Goal: Complete application form

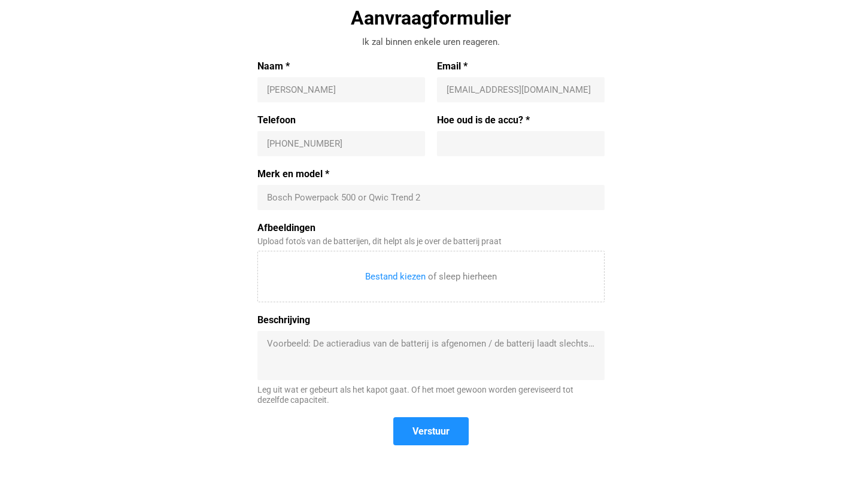
scroll to position [413, 0]
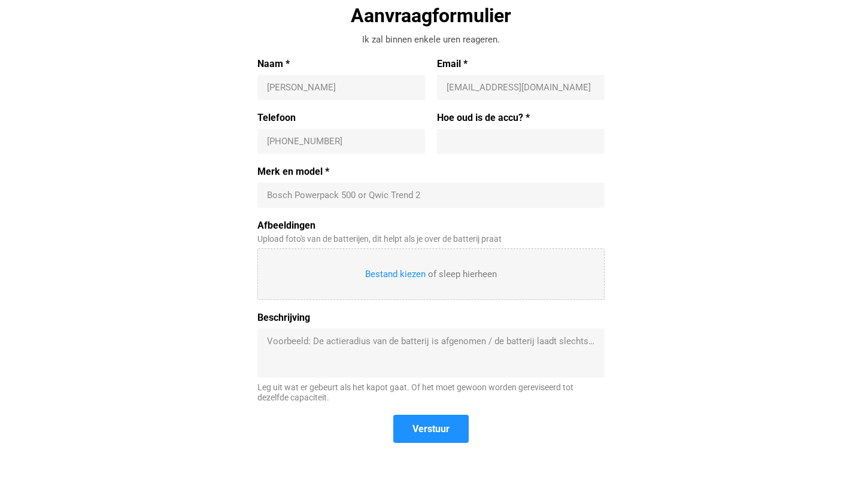
click at [332, 268] on input "Afbeeldingen" at bounding box center [431, 274] width 346 height 50
click at [288, 342] on textarea "Beschrijving" at bounding box center [431, 353] width 328 height 36
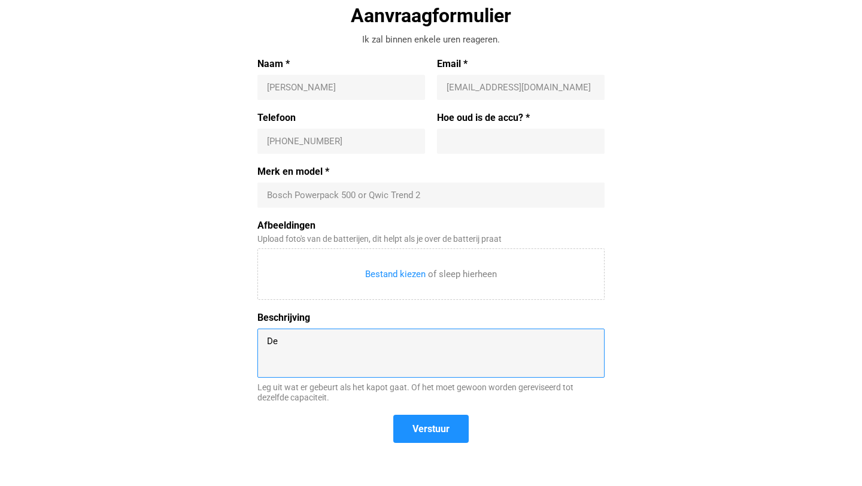
type textarea "D"
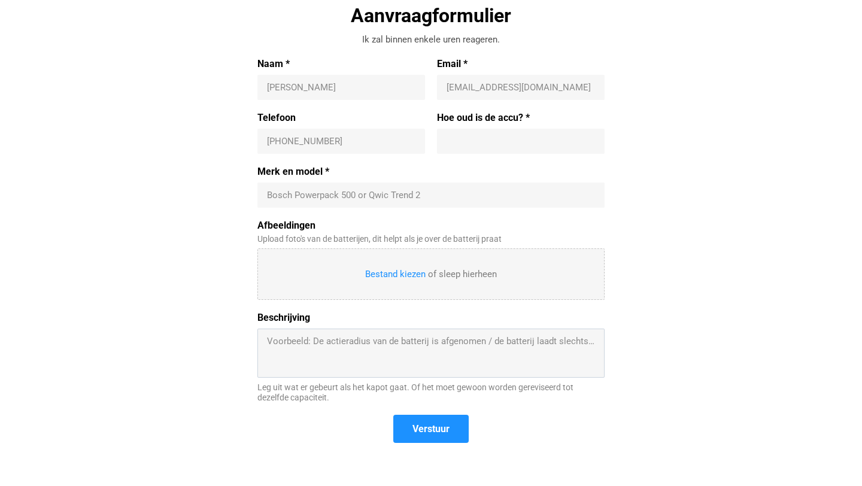
click at [398, 274] on input "Afbeeldingen" at bounding box center [431, 274] width 346 height 50
type input "C:\fakepath\FIETS 1.jpg"
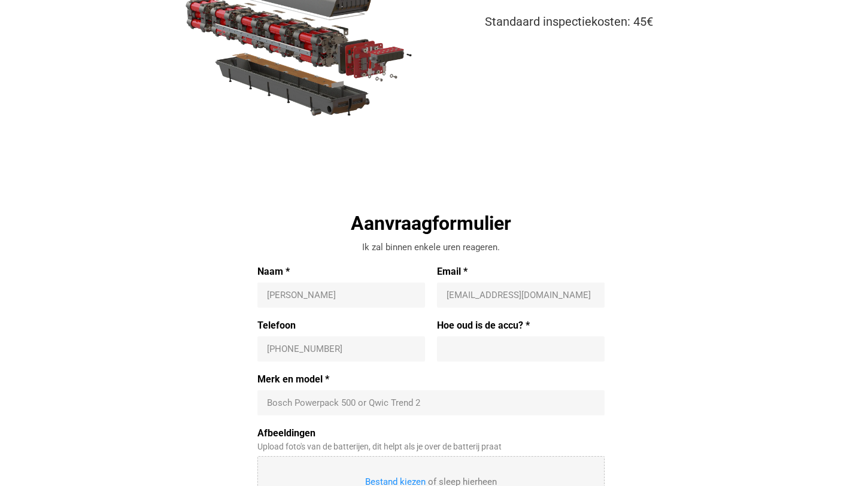
scroll to position [227, 0]
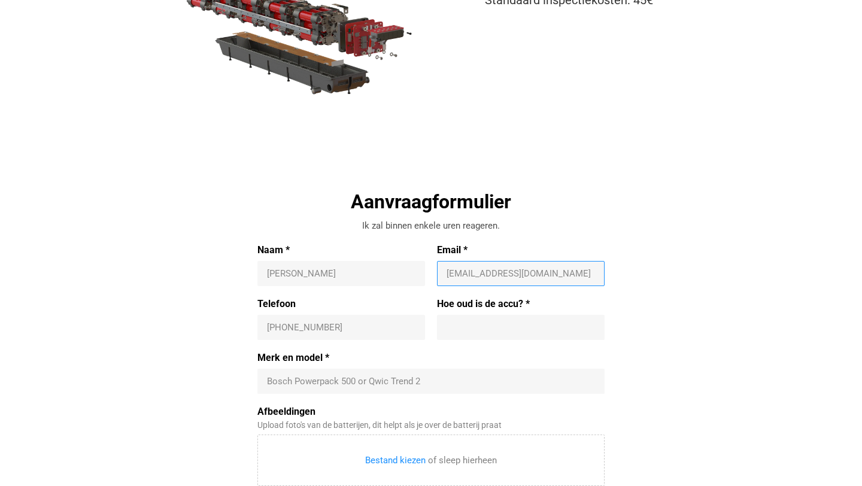
drag, startPoint x: 542, startPoint y: 273, endPoint x: 428, endPoint y: 272, distance: 113.8
click at [428, 272] on div "Naam * [PERSON_NAME] E Email * [EMAIL_ADDRESS][DOMAIN_NAME]" at bounding box center [430, 271] width 347 height 54
type input "[EMAIL_ADDRESS][DOMAIN_NAME]"
type input "[PERSON_NAME]"
type input "[PHONE_NUMBER]"
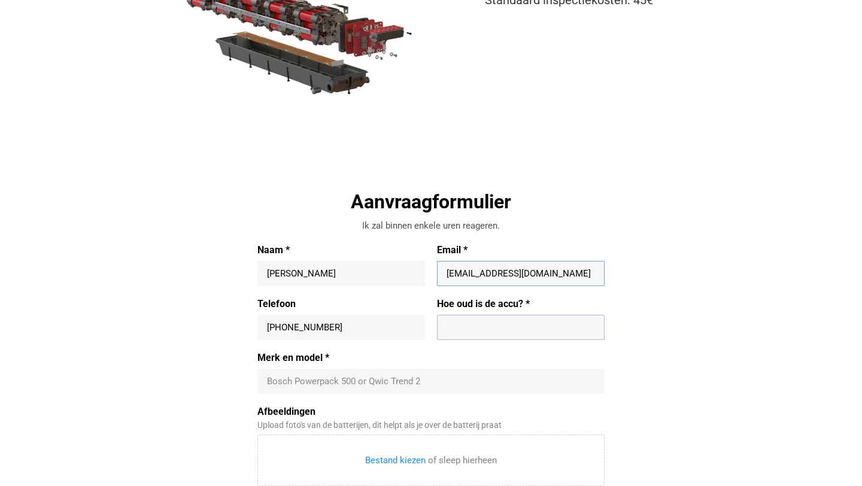
click at [468, 325] on input "Hoe oud is de accu? *" at bounding box center [521, 328] width 148 height 12
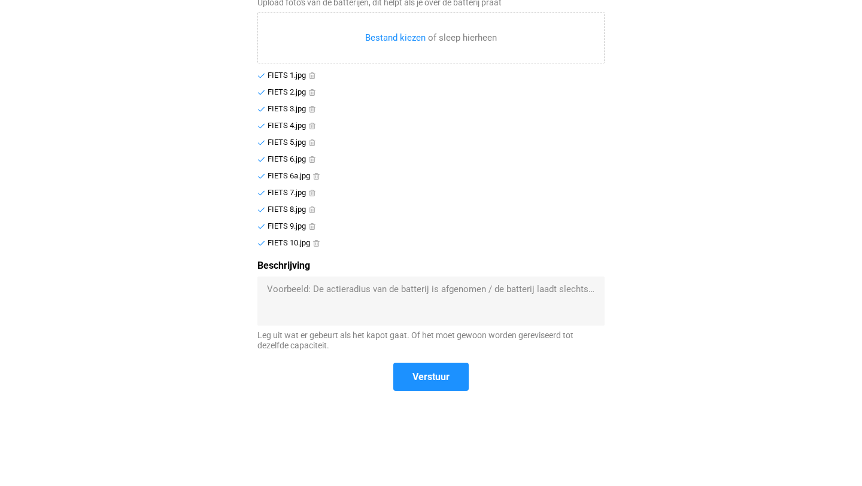
scroll to position [666, 0]
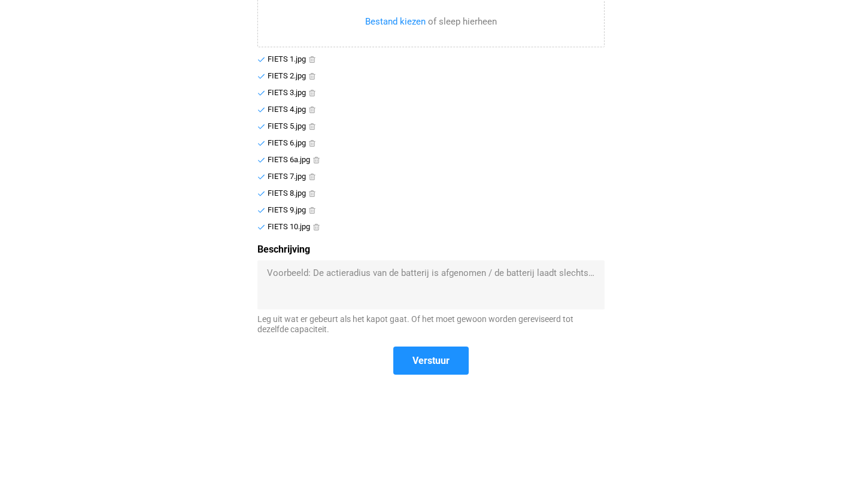
click at [298, 228] on div "FIETS 10.jpg" at bounding box center [289, 227] width 43 height 10
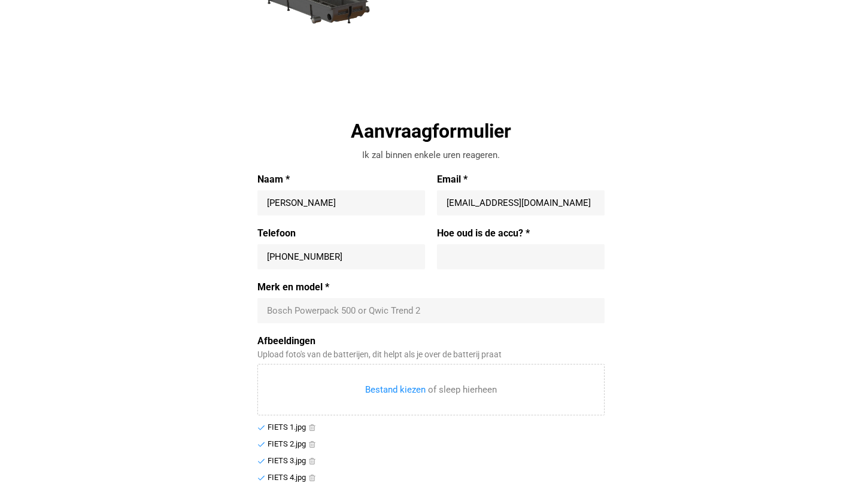
scroll to position [325, 0]
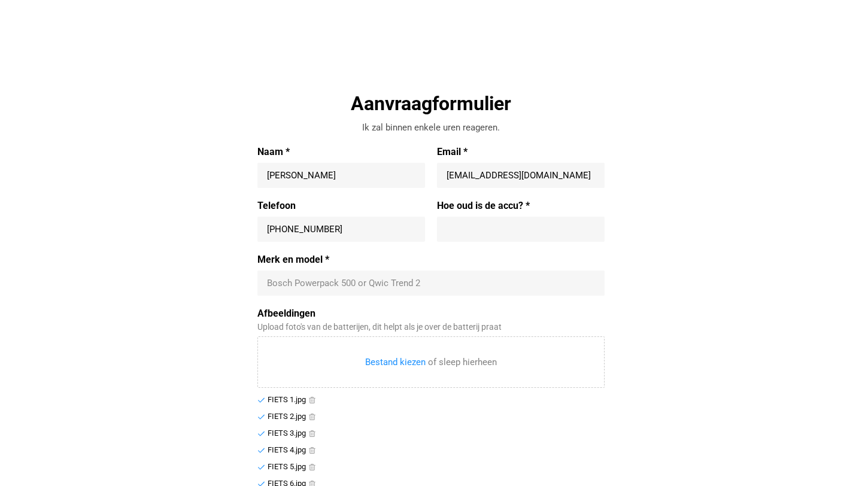
click at [455, 227] on input "Hoe oud is de accu? *" at bounding box center [521, 229] width 148 height 12
type input "n"
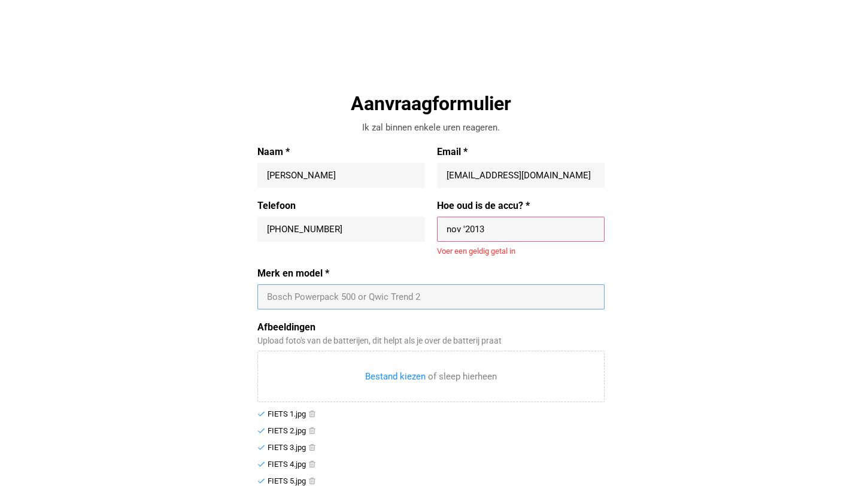
click at [382, 283] on div "Merk en model * Bosch Powerpack 500 or Qwic Trend 2" at bounding box center [430, 289] width 347 height 42
drag, startPoint x: 505, startPoint y: 226, endPoint x: 426, endPoint y: 224, distance: 78.5
click at [426, 224] on div "Telefoon [PHONE_NUMBER] [PHONE_NUMBER] Hoe oud is de accu? * nov '[DATE] '2013 …" at bounding box center [430, 234] width 347 height 68
click at [357, 288] on div "Bosch Powerpack 500 or Qwic Trend 2" at bounding box center [430, 296] width 347 height 25
click at [508, 234] on input "[DATE]" at bounding box center [521, 229] width 148 height 12
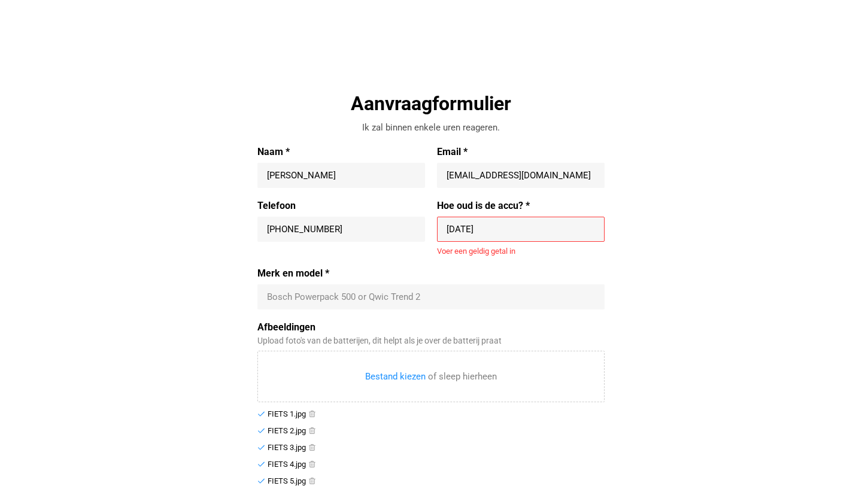
click at [481, 229] on input "[DATE]" at bounding box center [521, 229] width 148 height 12
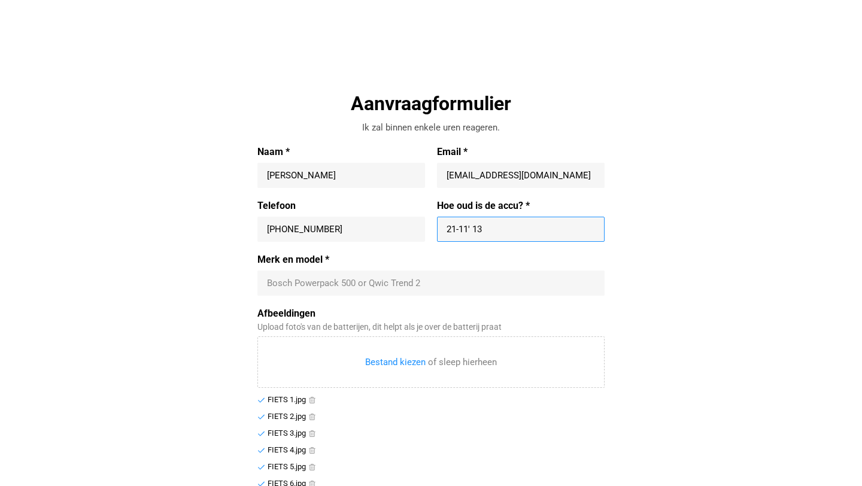
click at [438, 280] on div "Merk en model * Bosch Powerpack 500 or Qwic Trend 2" at bounding box center [430, 275] width 347 height 42
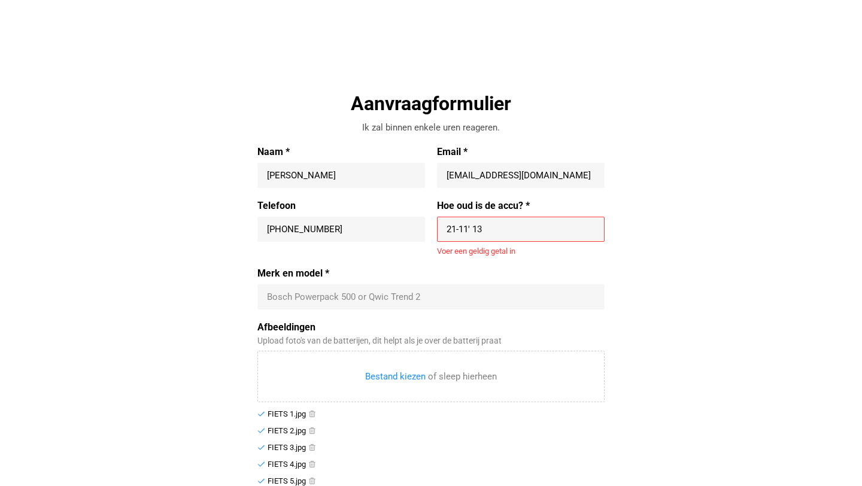
drag, startPoint x: 512, startPoint y: 226, endPoint x: 431, endPoint y: 224, distance: 80.8
click at [431, 224] on div "Hoe oud is de accu? * 21-11' 13 21-11' 13 Voer een geldig getal in" at bounding box center [518, 228] width 174 height 56
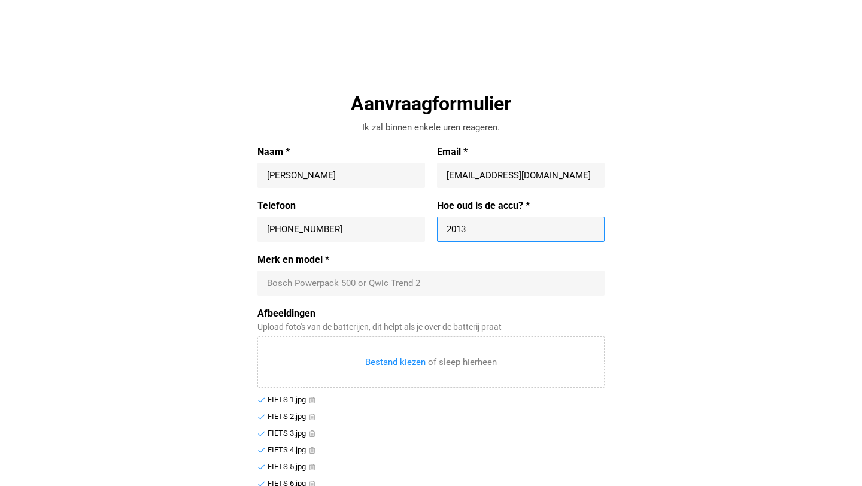
type input "2013"
click at [469, 281] on input "Merk en model *" at bounding box center [431, 283] width 328 height 12
click at [513, 235] on input "2013" at bounding box center [521, 229] width 148 height 12
click at [493, 268] on div "Merk en model * Bosch Powerpack 500 or Qwic Trend 2" at bounding box center [430, 275] width 347 height 42
click at [450, 282] on input "Merk en model *" at bounding box center [431, 283] width 328 height 12
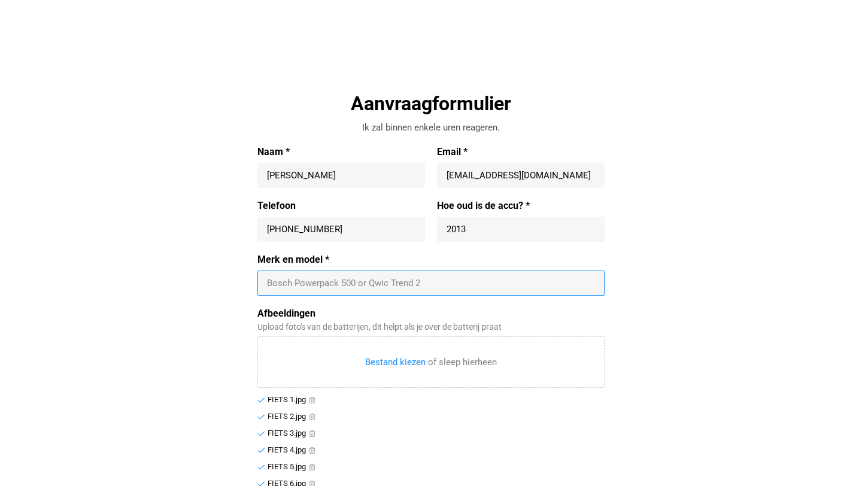
click at [503, 284] on input "Merk en model *" at bounding box center [431, 283] width 328 height 12
click at [338, 284] on input "Merk en model *" at bounding box center [431, 283] width 328 height 12
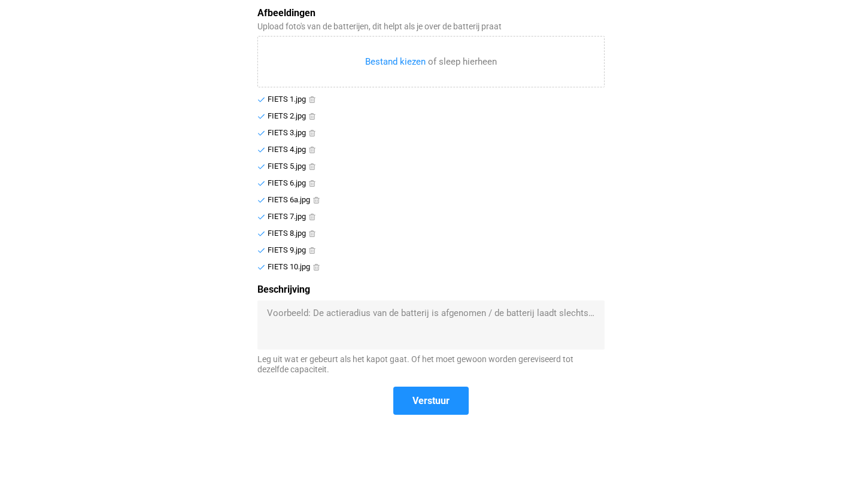
scroll to position [622, 0]
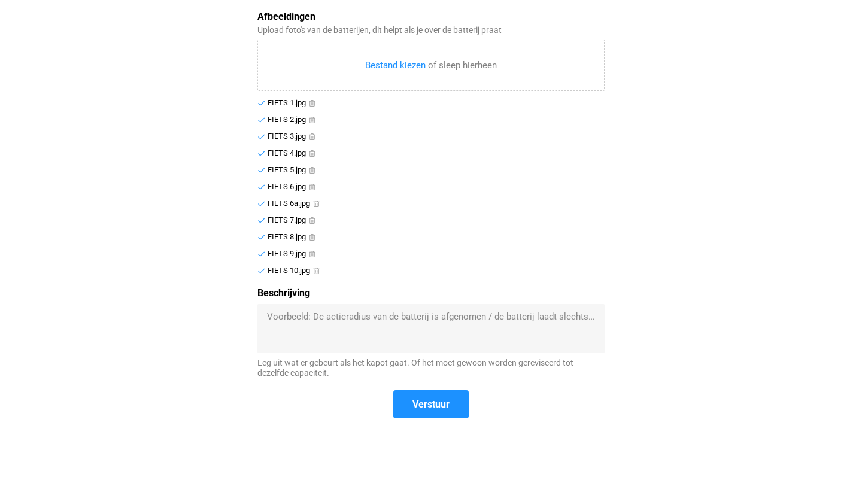
type input "Li-[PERSON_NAME]"
click at [370, 327] on textarea "Beschrijving" at bounding box center [431, 329] width 328 height 36
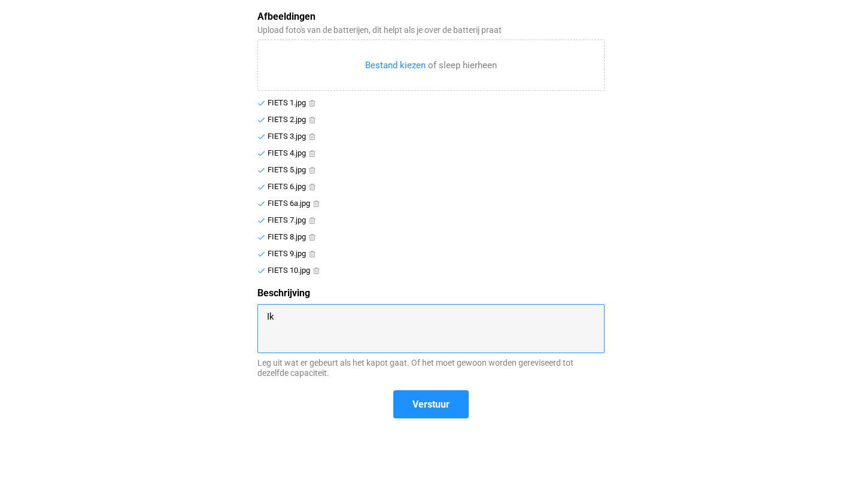
type textarea "I"
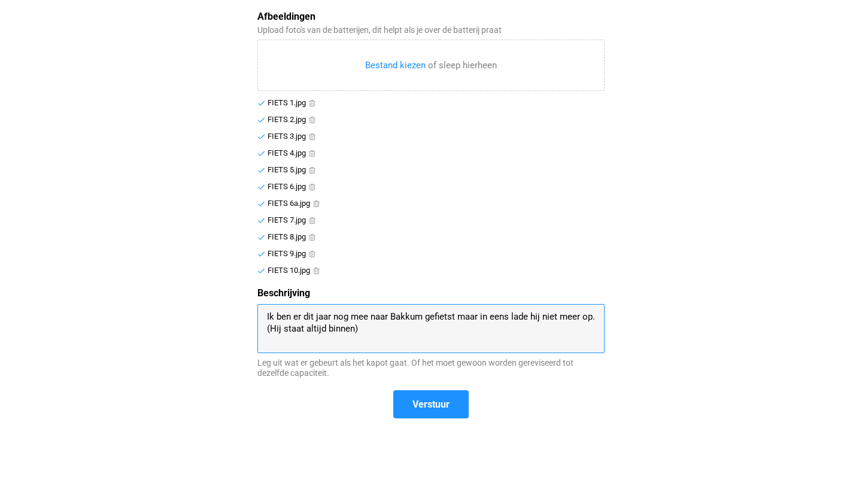
click at [282, 329] on textarea "Ik ben er dit jaar nog mee naar Bakkum gefietst maar in eens lade hij niet meer…" at bounding box center [431, 329] width 328 height 36
click at [456, 317] on textarea "Ik ben er dit jaar nog mee naar [GEOGRAPHIC_DATA] gefietst maar in eens lade hi…" at bounding box center [431, 329] width 328 height 36
click at [438, 328] on textarea "Ik ben er dit jaar nog mee naar [GEOGRAPHIC_DATA] gefietst. Maar in eens lade d…" at bounding box center [431, 329] width 328 height 36
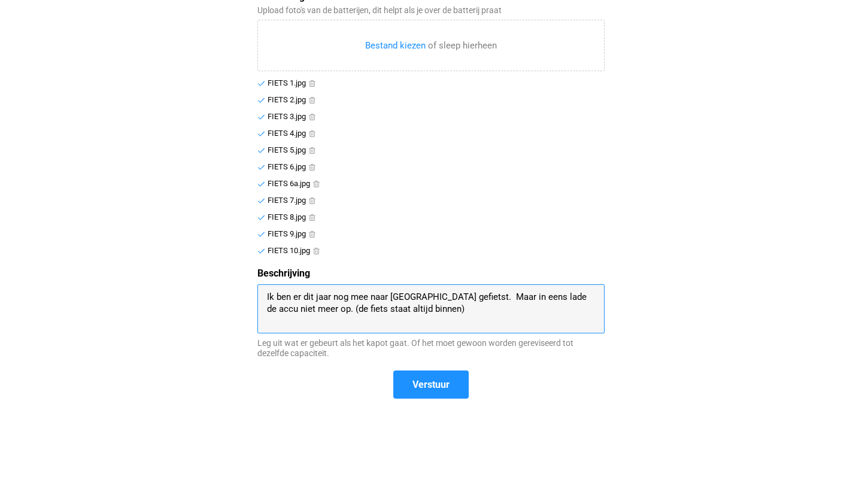
scroll to position [641, 0]
click at [475, 314] on textarea "Ik ben er dit jaar nog mee naar [GEOGRAPHIC_DATA] gefietst. Maar in eens lade d…" at bounding box center [431, 310] width 328 height 36
click at [267, 298] on textarea "Ik ben er dit jaar nog mee naar [GEOGRAPHIC_DATA] gefietst. Maar in eens lade d…" at bounding box center [431, 310] width 328 height 36
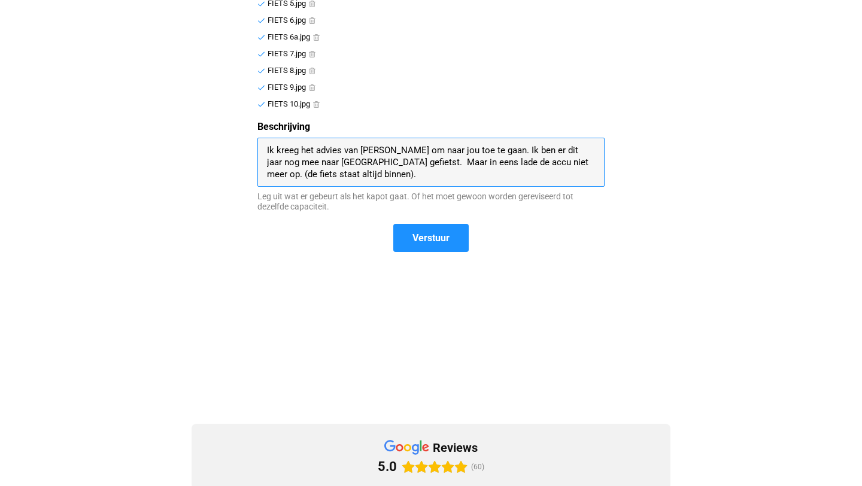
scroll to position [793, 0]
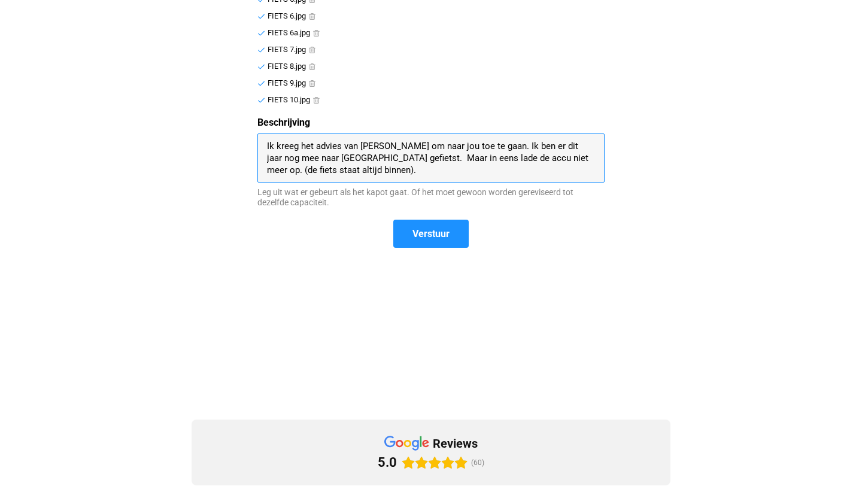
click at [513, 159] on textarea "Ik kreeg het advies van [PERSON_NAME] om naar jou toe te gaan. Ik ben er dit ja…" at bounding box center [431, 158] width 328 height 36
click at [445, 160] on textarea "Ik kreeg het advies van [PERSON_NAME] om naar jou toe te gaan. Ik ben er dit ja…" at bounding box center [431, 158] width 328 height 36
click at [366, 160] on textarea "Ik kreeg het advies van [PERSON_NAME] om naar jou toe te gaan. Ik ben er dit ja…" at bounding box center [431, 158] width 328 height 36
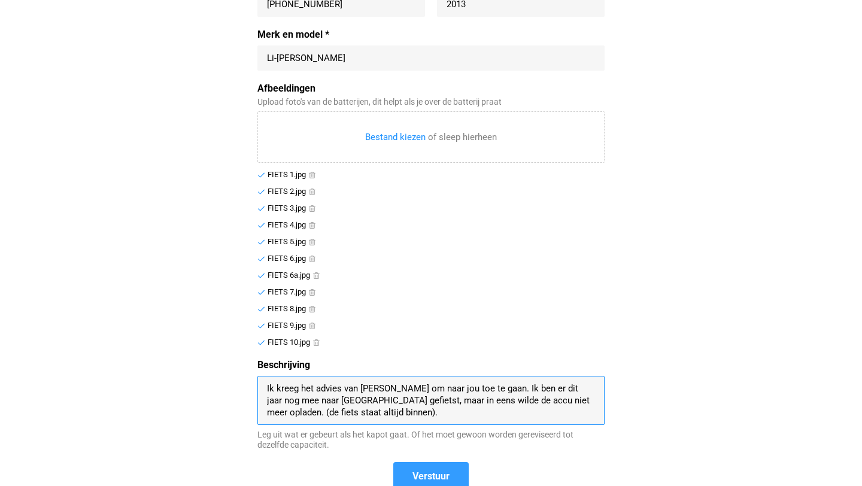
scroll to position [549, 0]
type textarea "Ik kreeg het advies van [PERSON_NAME] om naar jou toe te gaan. Ik ben er dit ja…"
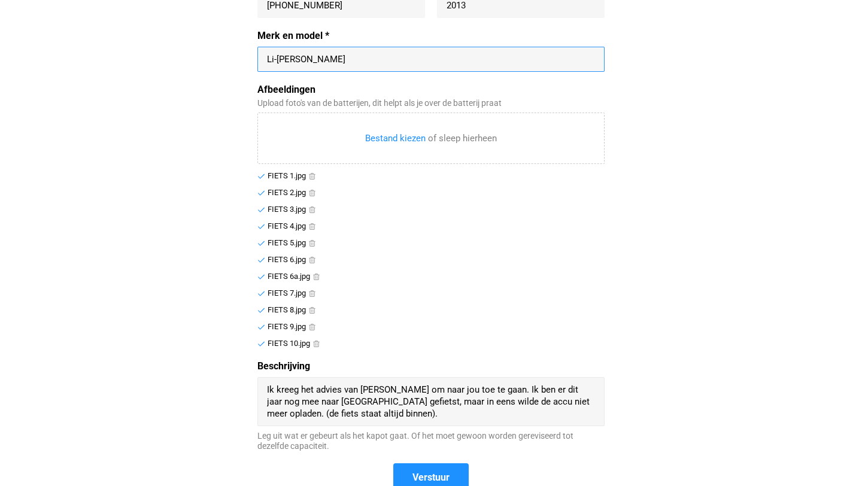
click at [343, 56] on input "Merk en model *" at bounding box center [431, 59] width 328 height 12
click at [369, 68] on div at bounding box center [430, 59] width 347 height 25
click at [423, 81] on div "Merk en model * Li-ion batterij NTA2782" at bounding box center [430, 57] width 347 height 54
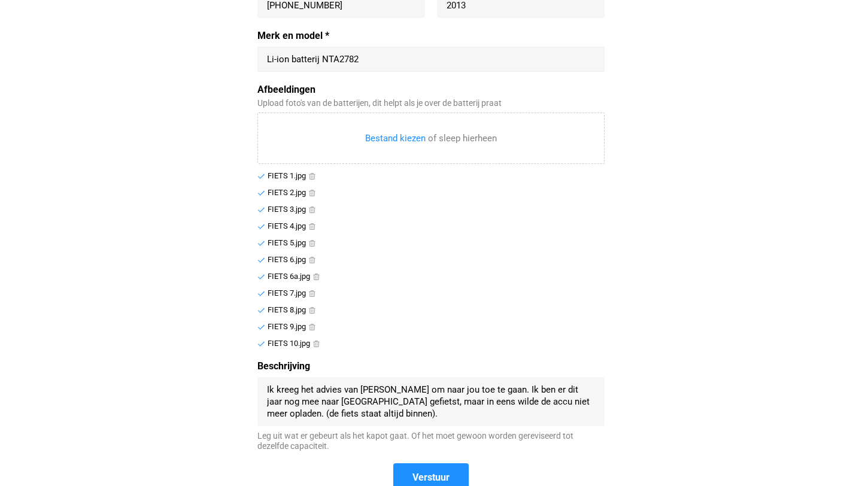
click at [322, 59] on input "Merk en model *" at bounding box center [431, 59] width 328 height 12
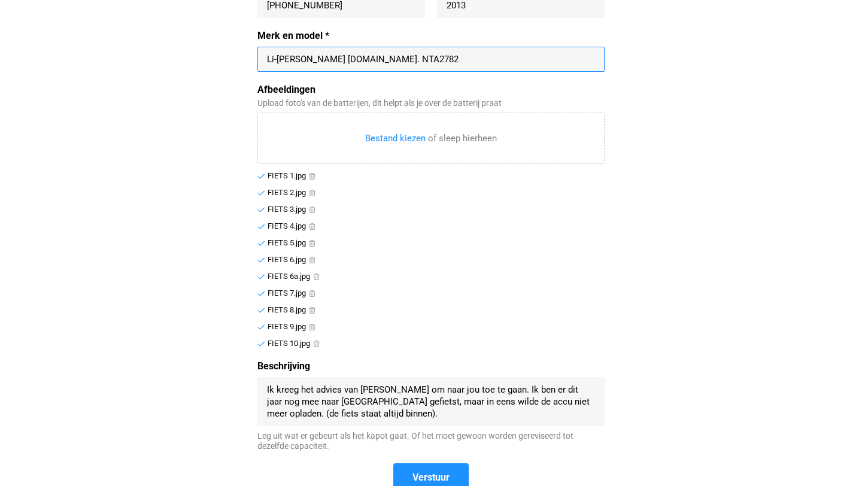
click at [426, 56] on input "Merk en model *" at bounding box center [431, 59] width 328 height 12
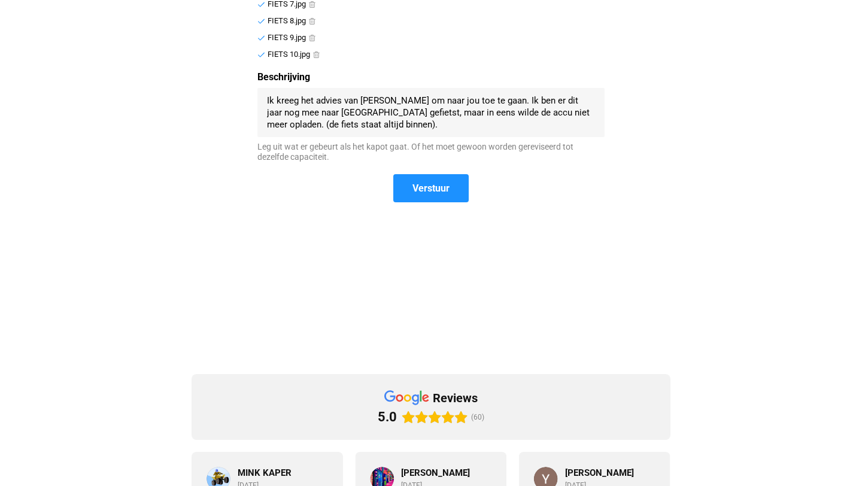
scroll to position [859, 0]
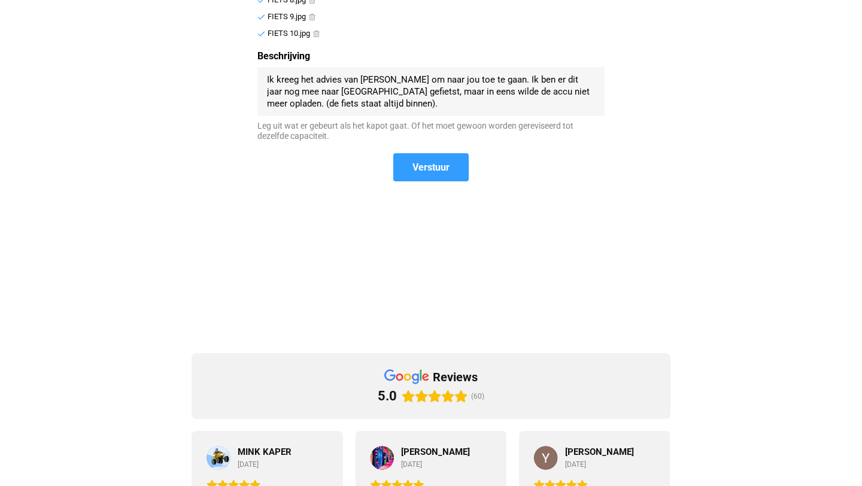
type input "Li-[PERSON_NAME] [DOMAIN_NAME]. NTA2782"
click at [436, 167] on span "Verstuur" at bounding box center [431, 167] width 37 height 13
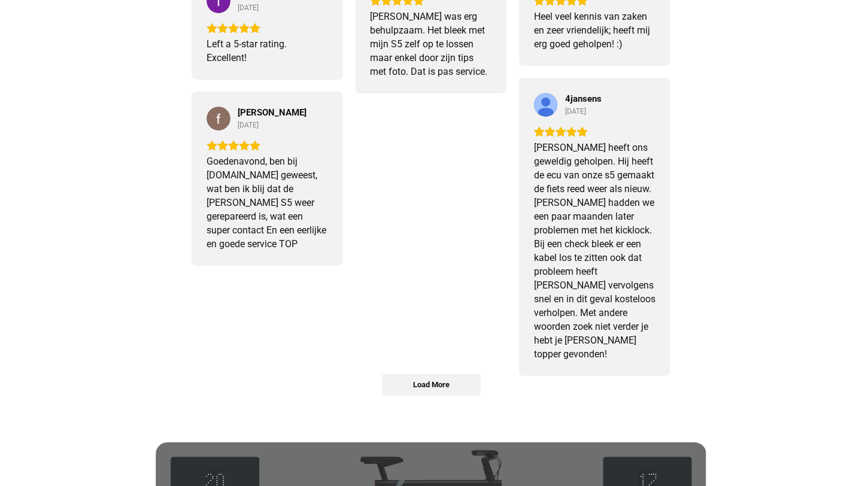
scroll to position [878, 0]
